Goal: Use online tool/utility: Utilize a website feature to perform a specific function

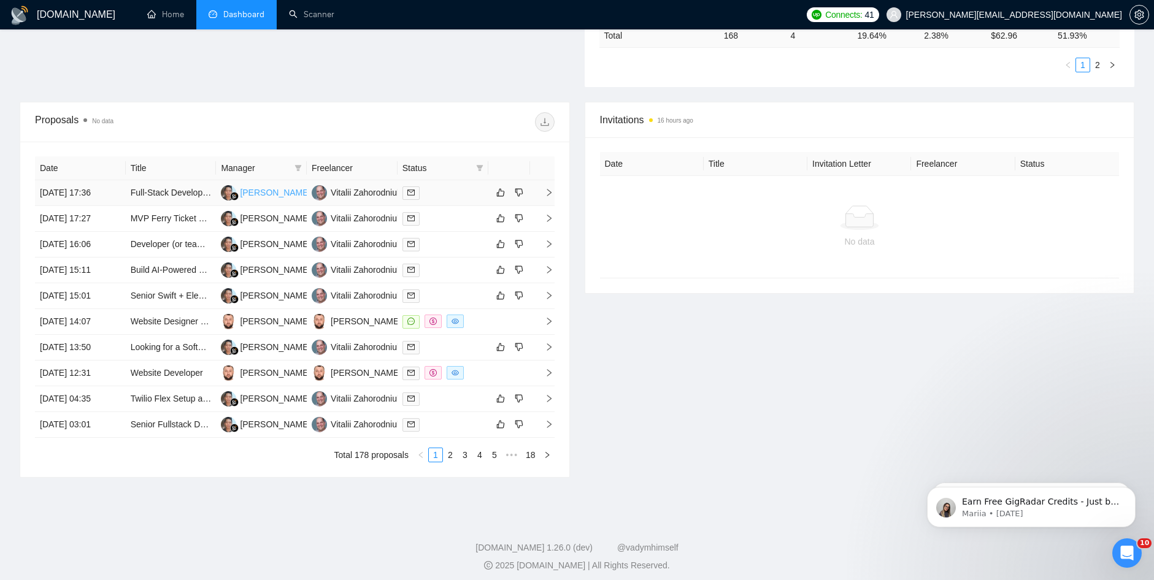
scroll to position [392, 0]
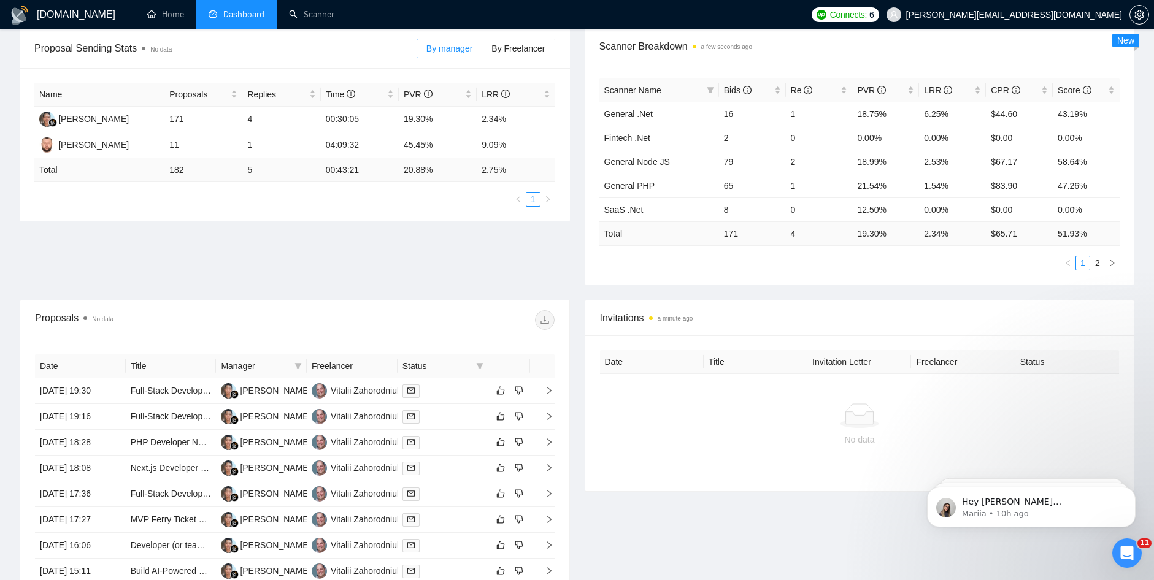
scroll to position [392, 0]
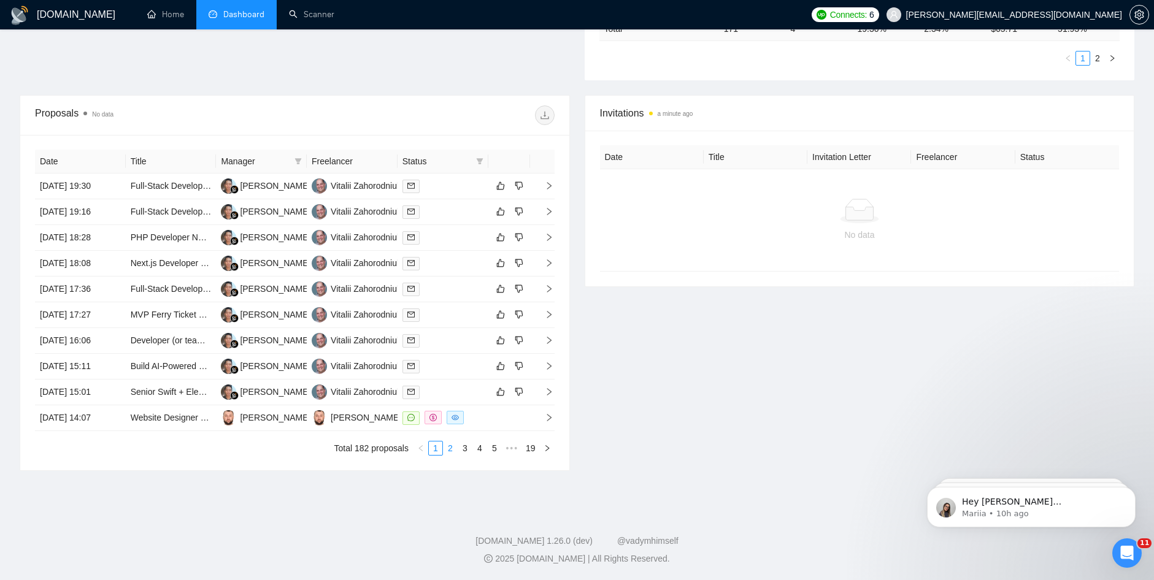
click at [451, 452] on link "2" at bounding box center [450, 448] width 13 height 13
drag, startPoint x: 451, startPoint y: 452, endPoint x: 766, endPoint y: 412, distance: 317.3
click at [783, 428] on div "Invitations a minute ago Date Title Invitation Letter Freelancer Status No data" at bounding box center [859, 283] width 565 height 376
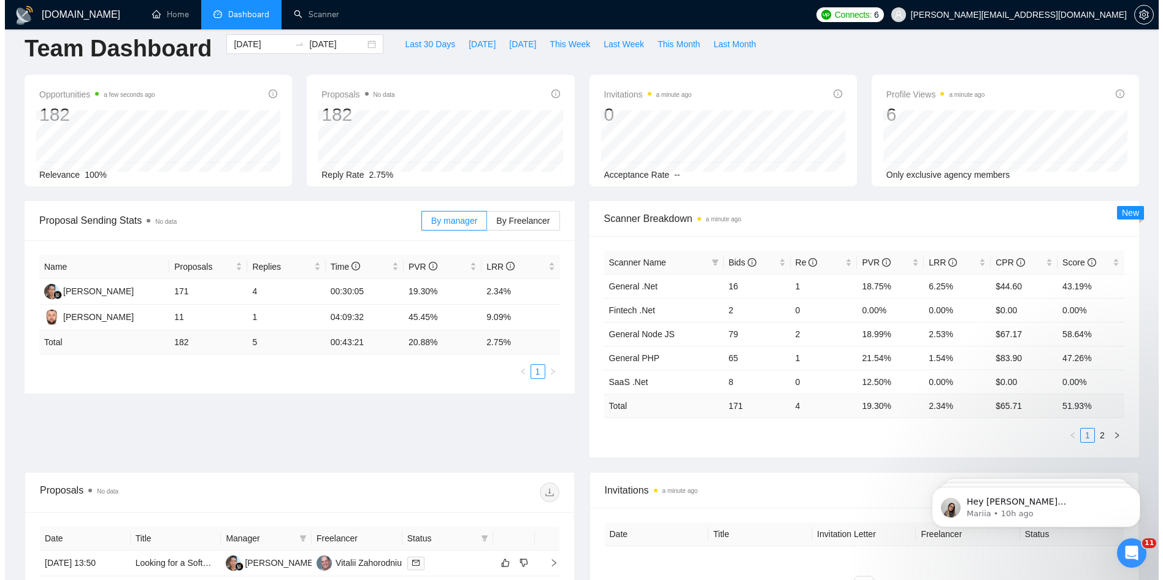
scroll to position [0, 0]
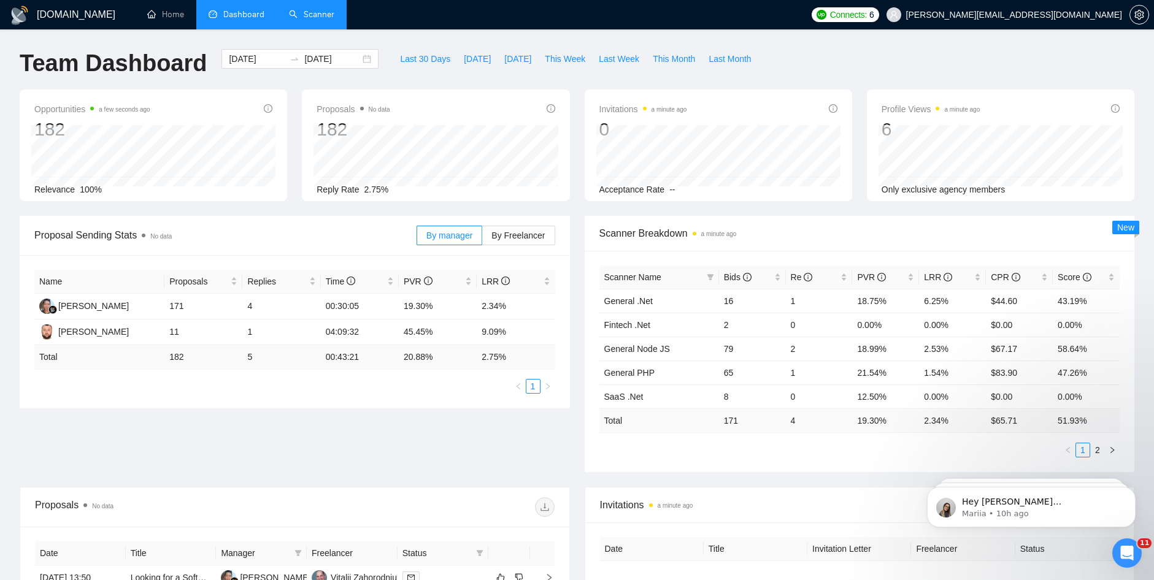
click at [299, 13] on link "Scanner" at bounding box center [311, 14] width 45 height 10
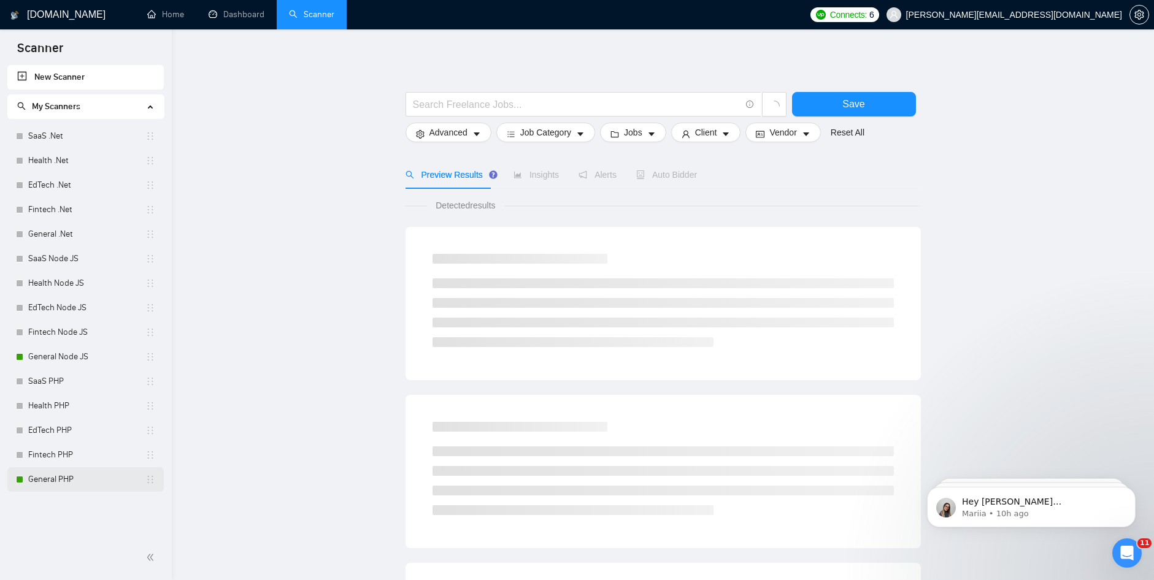
click at [59, 474] on link "General PHP" at bounding box center [86, 480] width 117 height 25
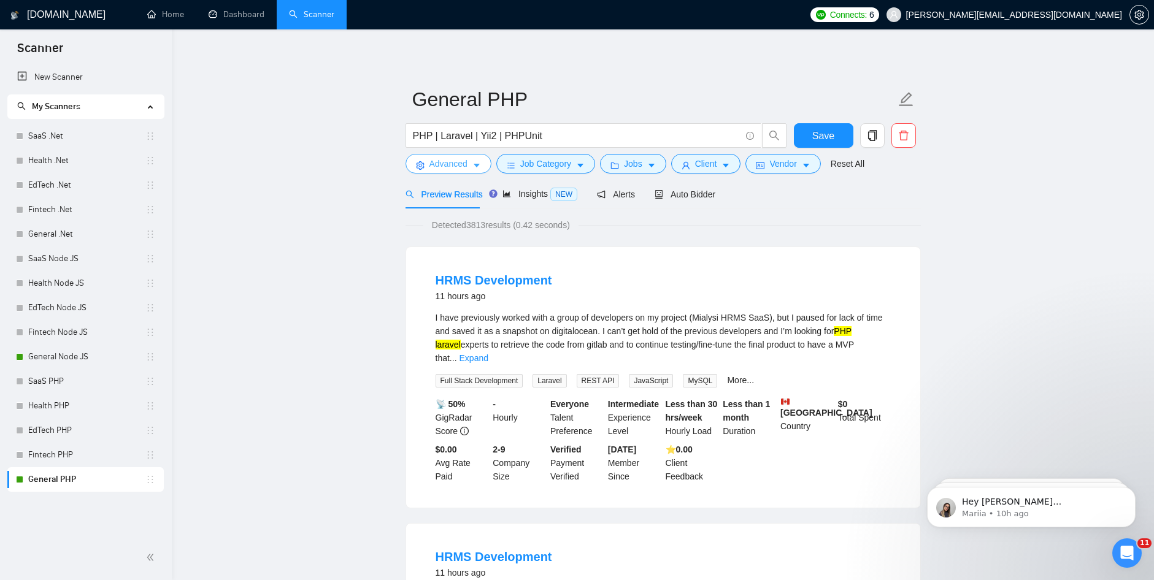
click at [468, 159] on button "Advanced" at bounding box center [449, 164] width 86 height 20
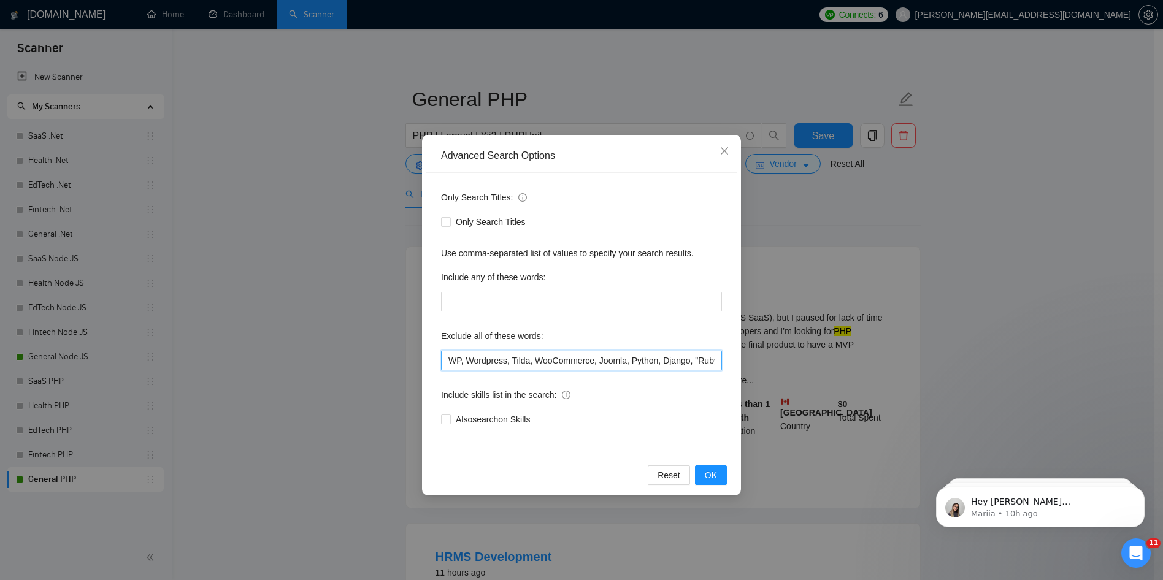
click at [483, 368] on input "text" at bounding box center [581, 361] width 281 height 20
drag, startPoint x: 643, startPoint y: 372, endPoint x: 757, endPoint y: 367, distance: 114.2
click at [757, 367] on div "Advanced Search Options Only Search Titles: Only Search Titles Use comma-separa…" at bounding box center [581, 290] width 1163 height 580
drag, startPoint x: 639, startPoint y: 360, endPoint x: 792, endPoint y: 362, distance: 153.4
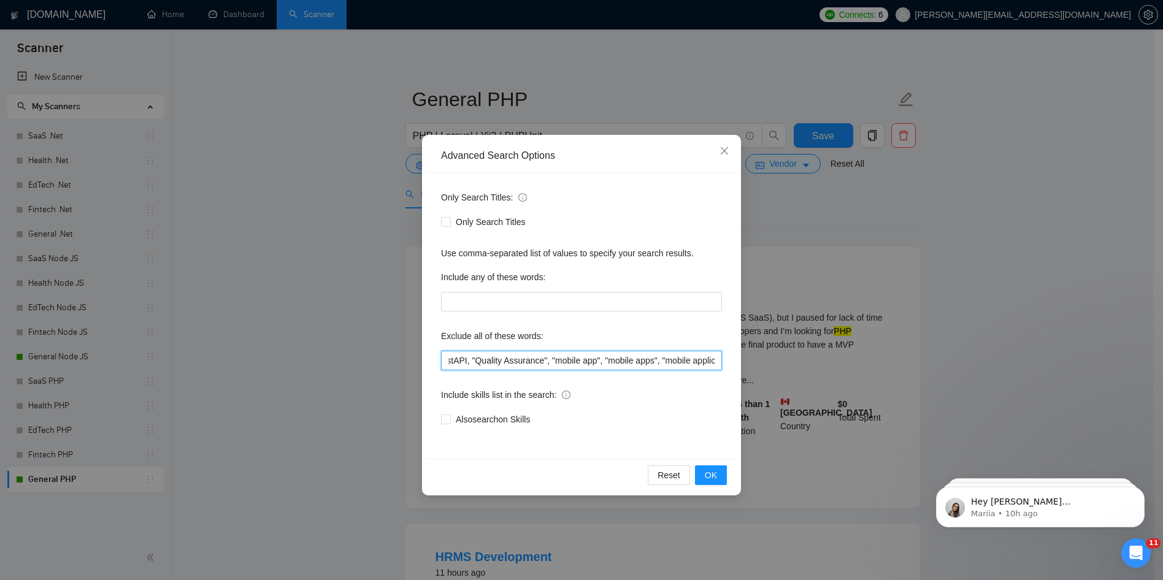
click at [792, 362] on div "Advanced Search Options Only Search Titles: Only Search Titles Use comma-separa…" at bounding box center [581, 290] width 1163 height 580
click at [653, 358] on input "text" at bounding box center [581, 361] width 281 height 20
drag, startPoint x: 653, startPoint y: 354, endPoint x: 779, endPoint y: 369, distance: 126.0
click at [779, 369] on div "Advanced Search Options Only Search Titles: Only Search Titles Use comma-separa…" at bounding box center [581, 290] width 1163 height 580
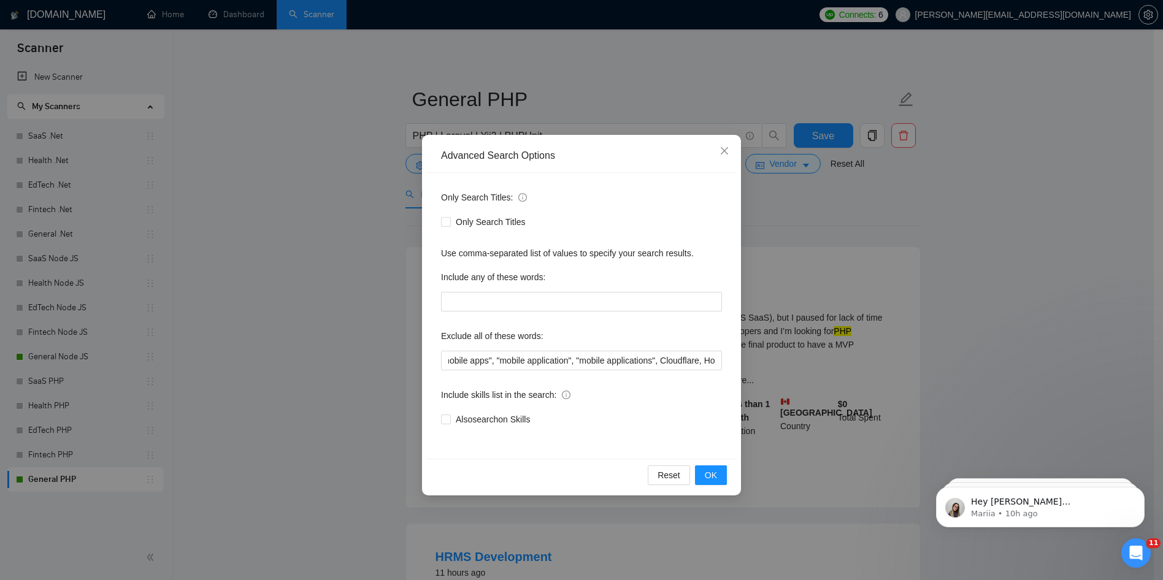
click at [623, 402] on div "Include skills list in the search:" at bounding box center [581, 397] width 281 height 25
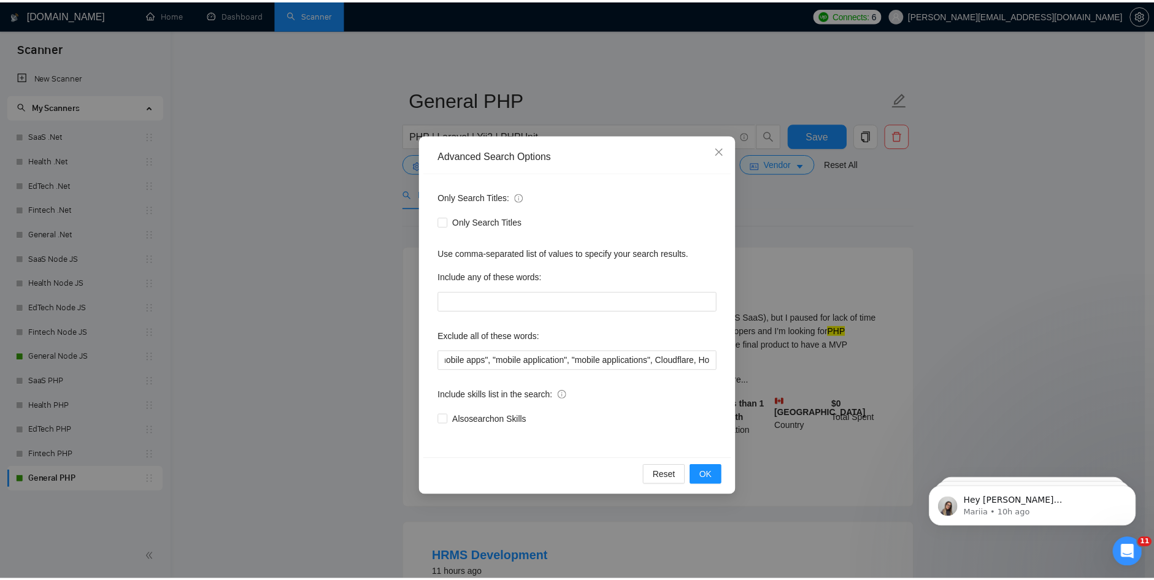
scroll to position [0, 0]
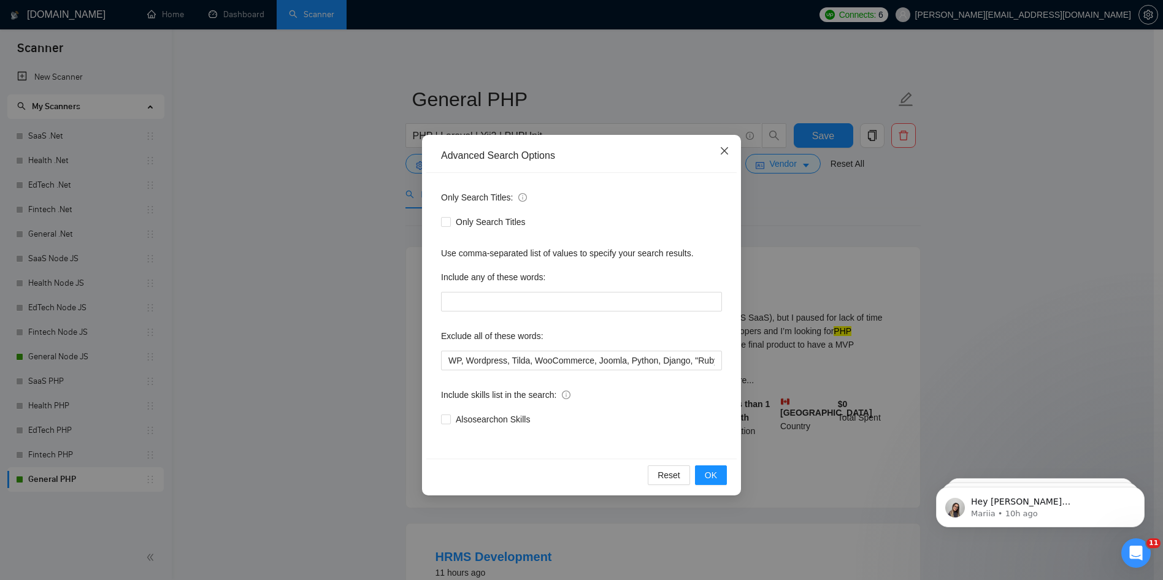
click at [729, 156] on span "Close" at bounding box center [724, 151] width 33 height 33
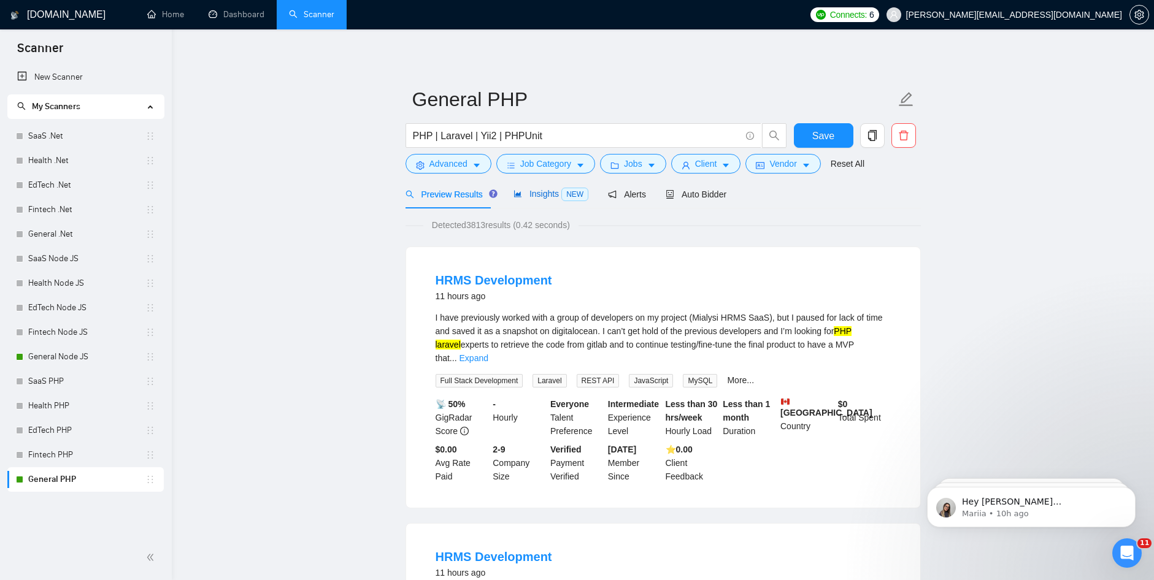
click at [523, 196] on span "Insights NEW" at bounding box center [551, 194] width 75 height 10
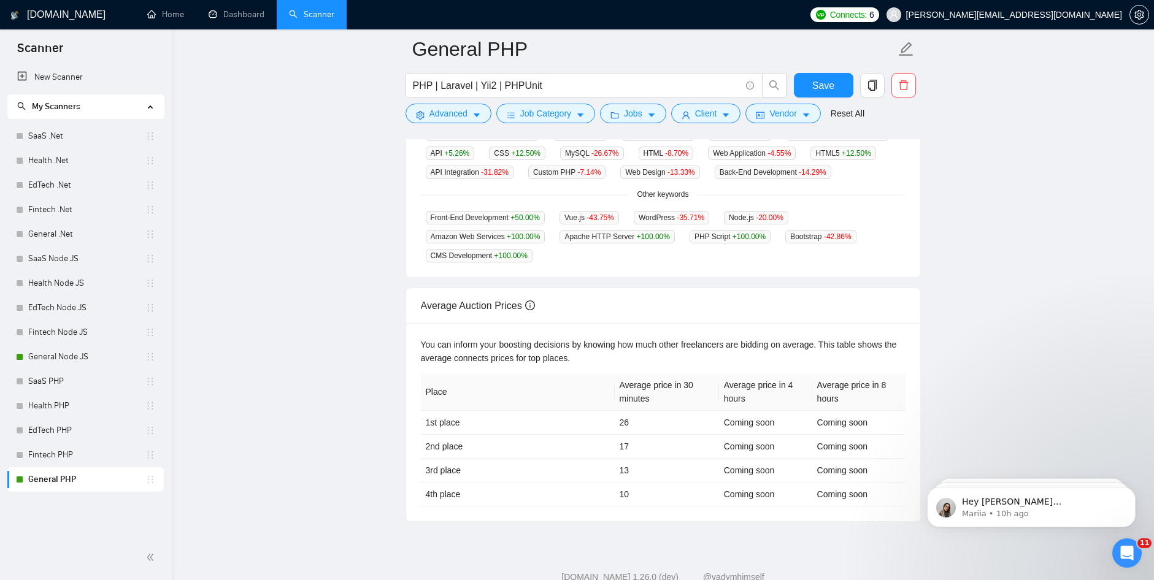
scroll to position [368, 0]
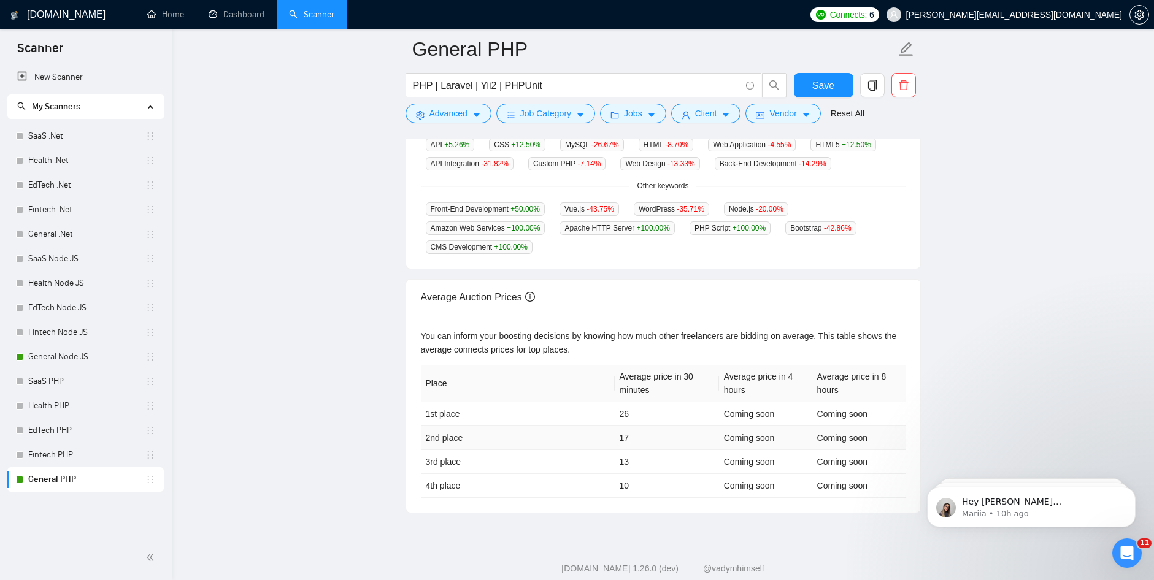
drag, startPoint x: 729, startPoint y: 435, endPoint x: 651, endPoint y: 364, distance: 106.0
click at [651, 365] on th "Average price in 30 minutes" at bounding box center [667, 383] width 104 height 37
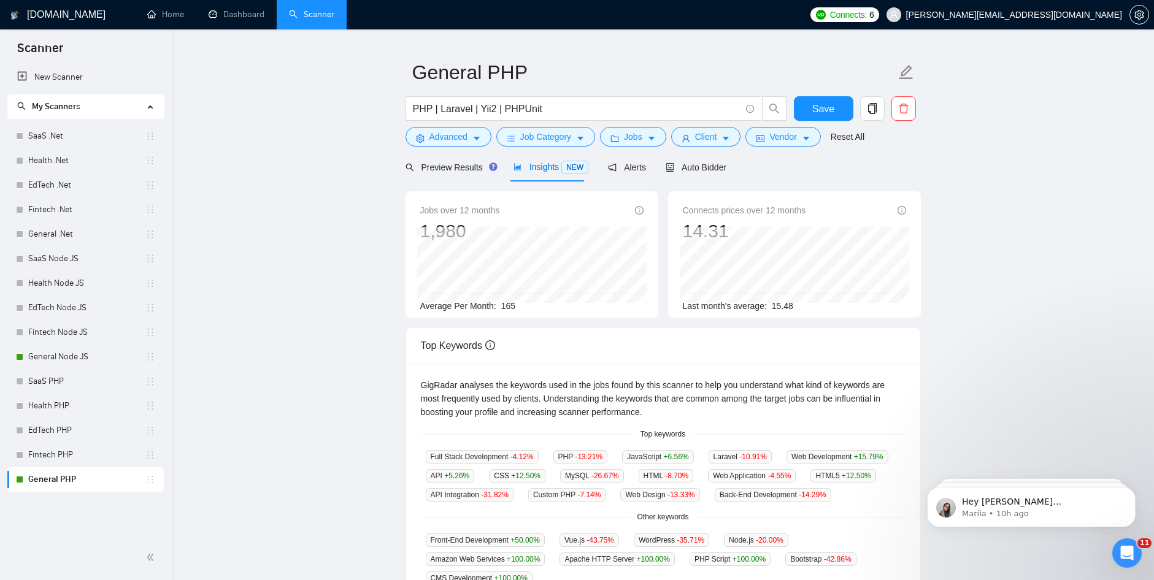
scroll to position [0, 0]
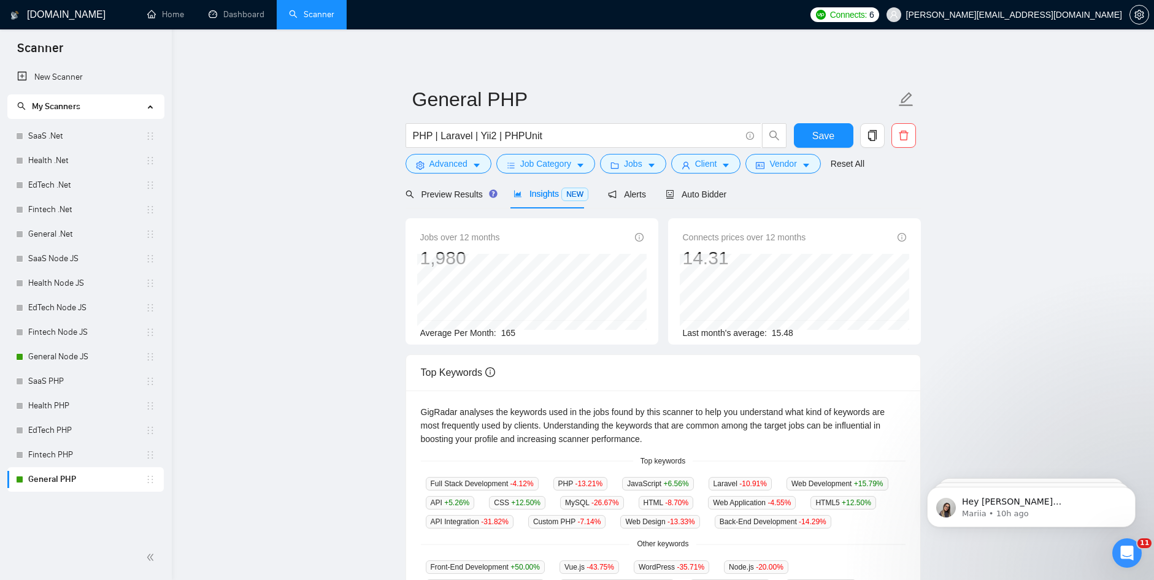
click at [548, 189] on span "Insights NEW" at bounding box center [551, 194] width 75 height 10
click at [542, 199] on span "Insights NEW" at bounding box center [551, 194] width 75 height 10
drag, startPoint x: 561, startPoint y: 196, endPoint x: 585, endPoint y: 183, distance: 27.7
drag, startPoint x: 585, startPoint y: 183, endPoint x: 351, endPoint y: 371, distance: 300.3
click at [351, 371] on main "General PHP PHP | Laravel | Yii2 | PHPUnit Save Advanced Job Category Jobs Clie…" at bounding box center [662, 460] width 943 height 823
